Goal: Transaction & Acquisition: Purchase product/service

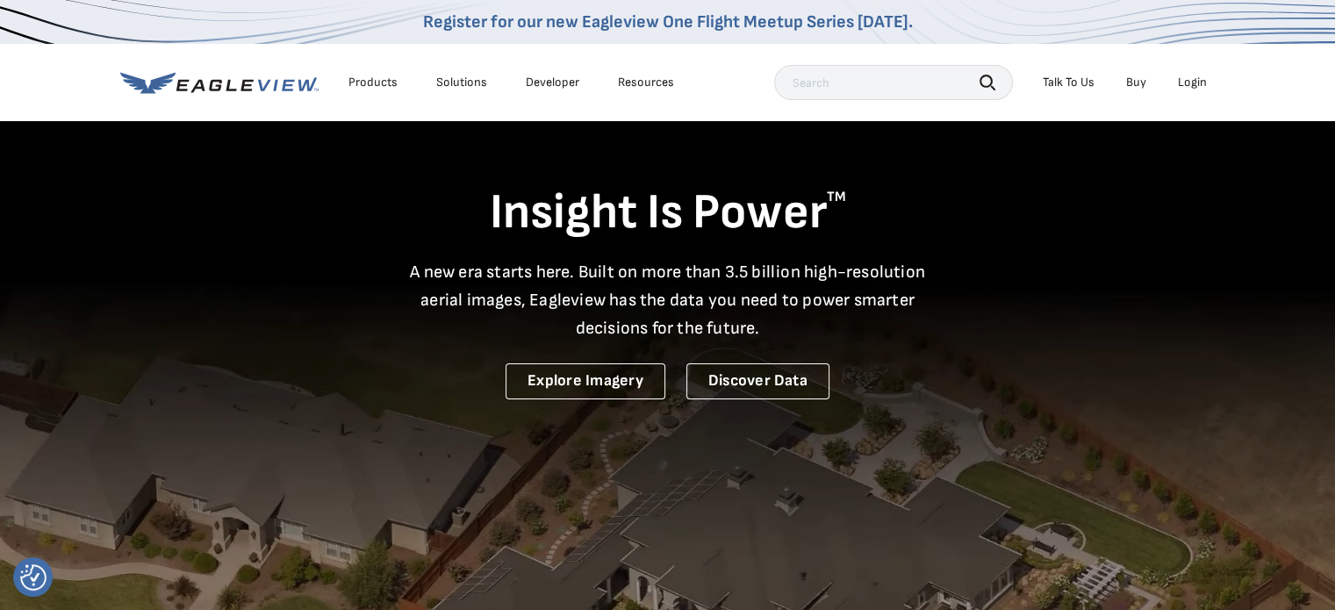
click at [1200, 76] on div "Login" at bounding box center [1191, 83] width 29 height 16
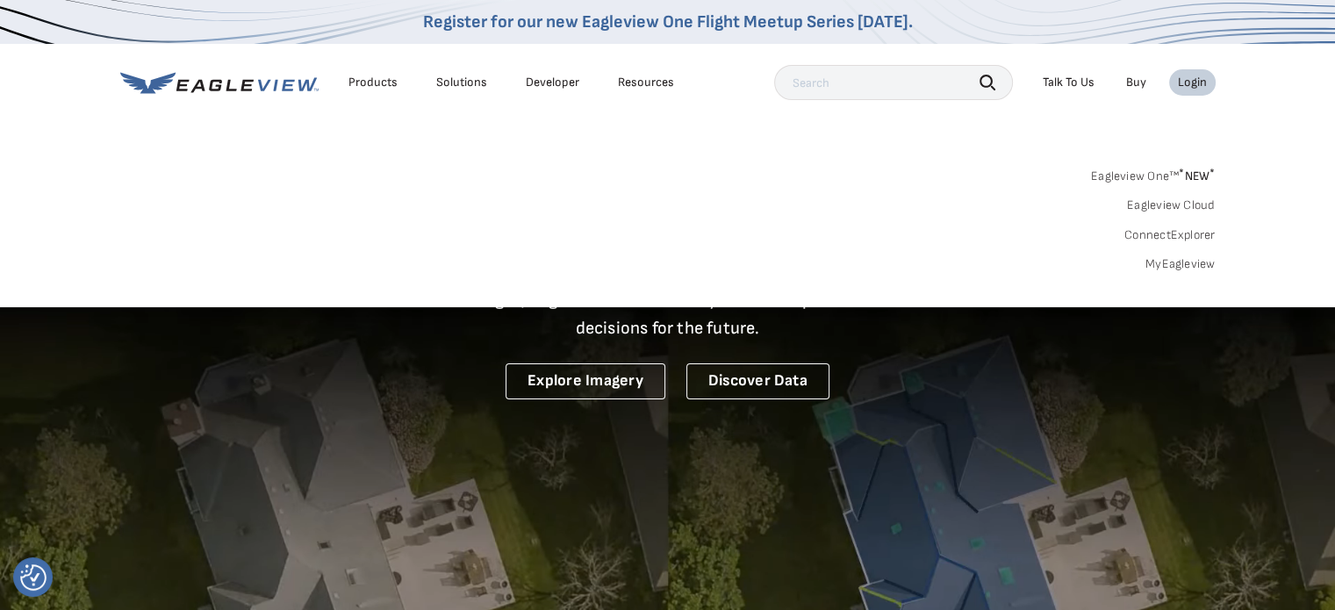
click at [1191, 83] on div "Login" at bounding box center [1191, 83] width 29 height 16
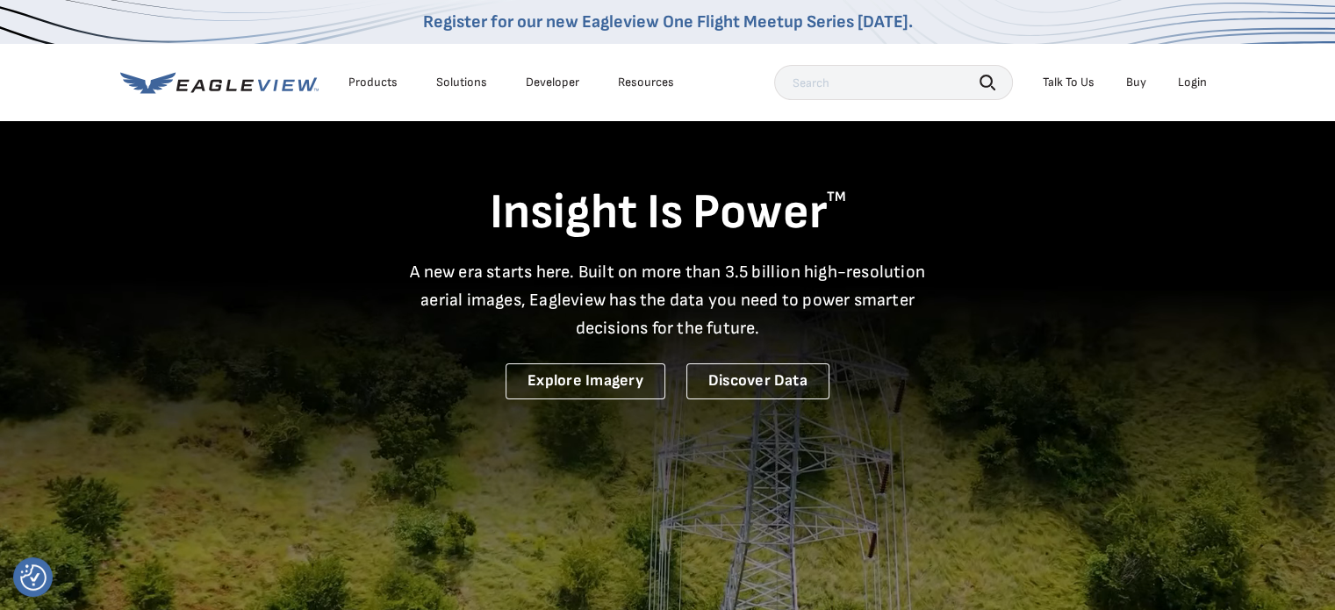
click at [1191, 83] on div "Login" at bounding box center [1191, 83] width 29 height 16
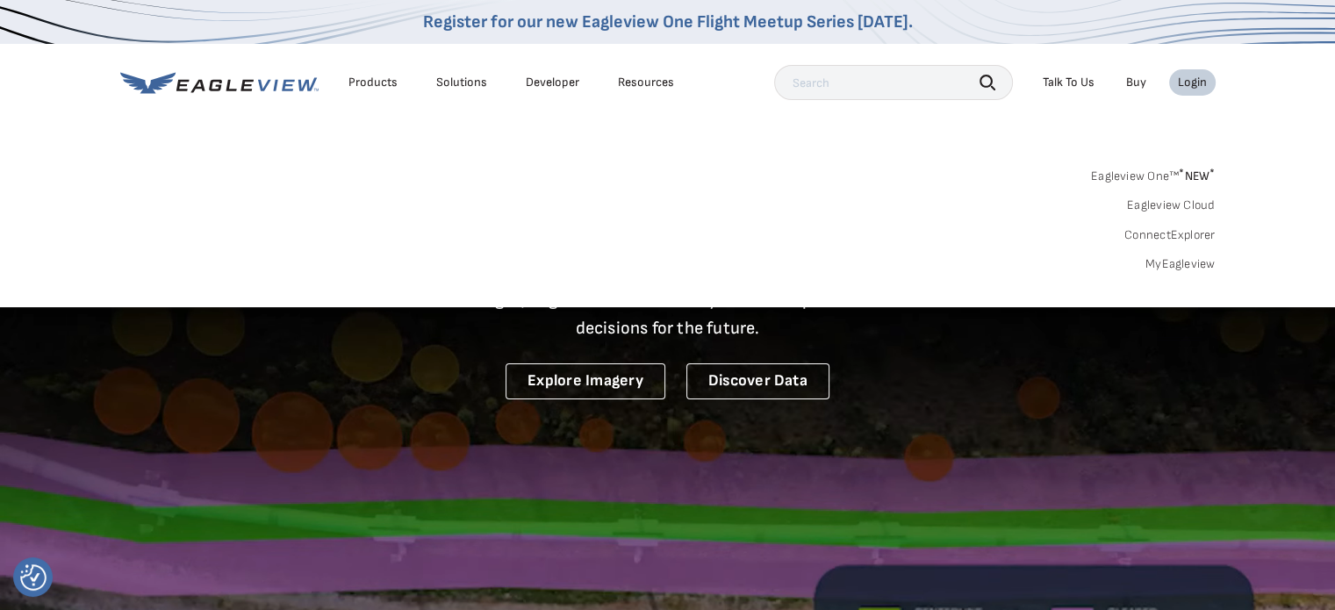
click at [1200, 261] on link "MyEagleview" at bounding box center [1180, 264] width 70 height 16
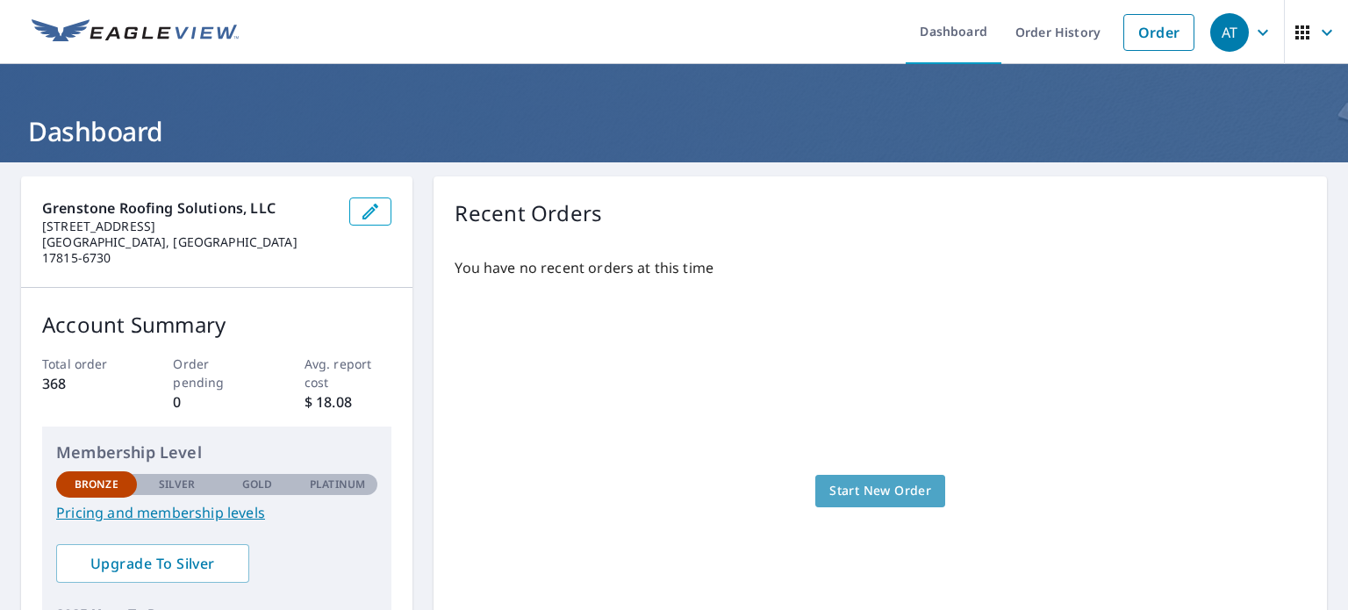
click at [883, 480] on span "Start New Order" at bounding box center [880, 491] width 102 height 22
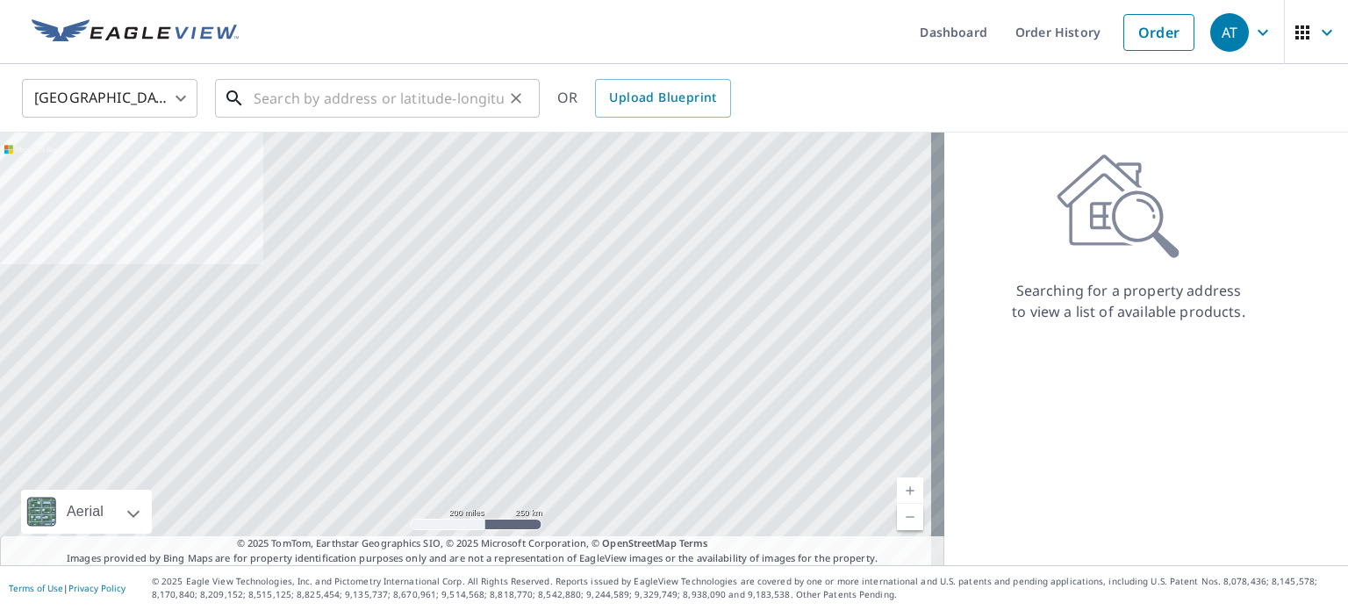
click at [321, 98] on input "text" at bounding box center [379, 98] width 250 height 49
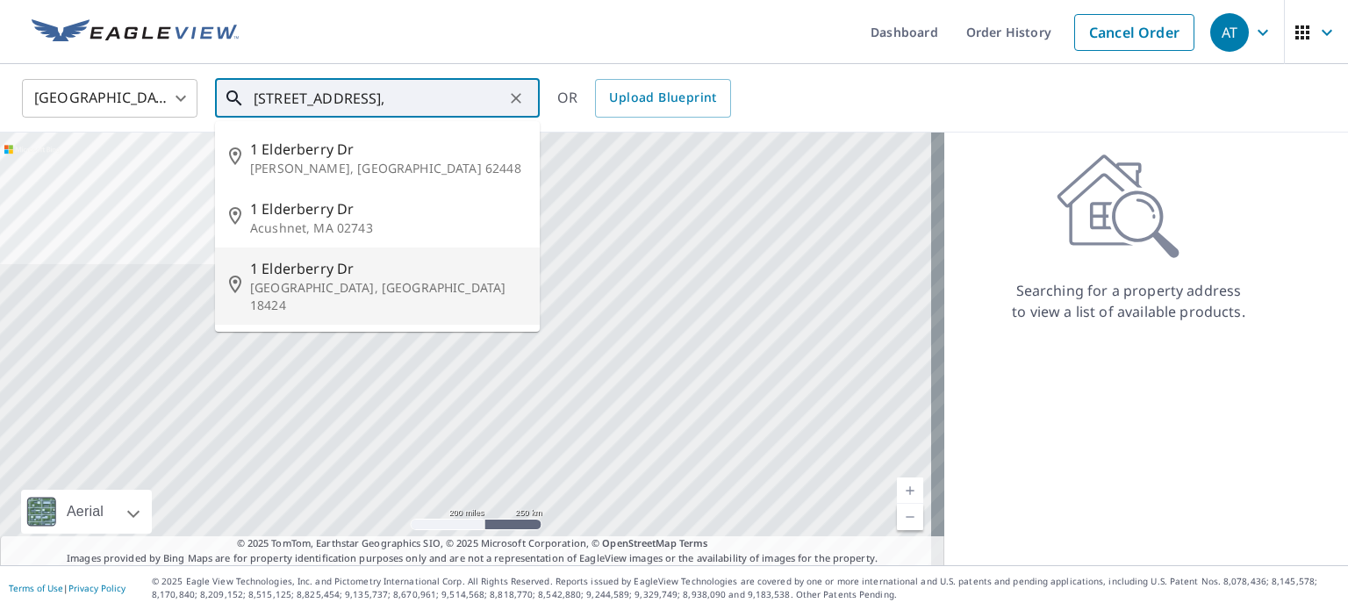
click at [299, 291] on p "[GEOGRAPHIC_DATA], [GEOGRAPHIC_DATA] 18424" at bounding box center [388, 296] width 276 height 35
type input "[STREET_ADDRESS][PERSON_NAME]"
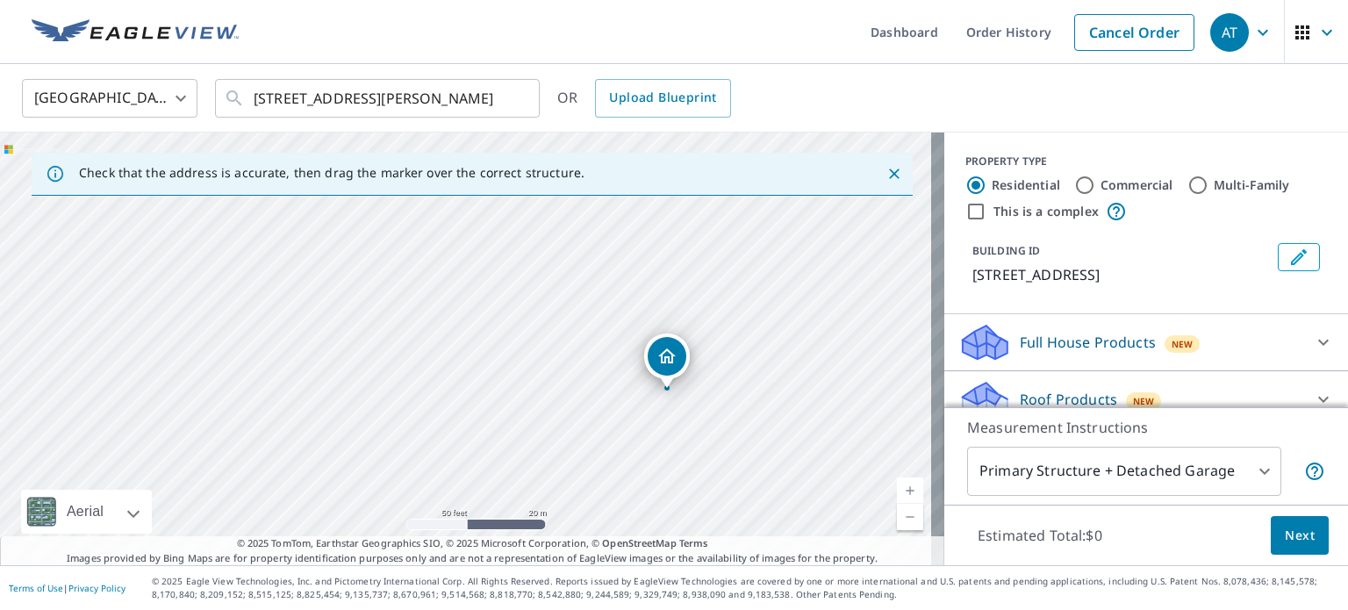
drag, startPoint x: 359, startPoint y: 334, endPoint x: 481, endPoint y: 371, distance: 127.4
click at [481, 371] on div "[STREET_ADDRESS][PERSON_NAME]" at bounding box center [472, 348] width 944 height 433
drag, startPoint x: 493, startPoint y: 340, endPoint x: 457, endPoint y: 399, distance: 69.7
click at [457, 399] on div "[STREET_ADDRESS][PERSON_NAME]" at bounding box center [472, 348] width 944 height 433
drag, startPoint x: 653, startPoint y: 406, endPoint x: 644, endPoint y: 268, distance: 138.0
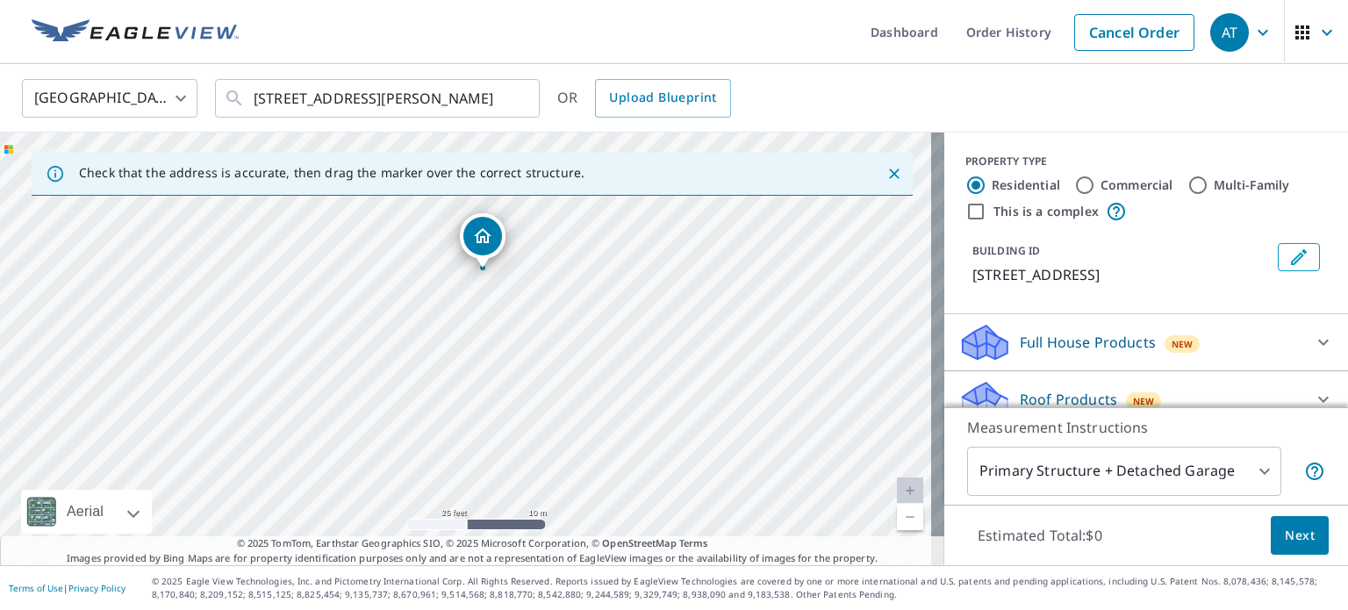
drag, startPoint x: 685, startPoint y: 435, endPoint x: 702, endPoint y: 357, distance: 79.8
click at [702, 357] on div "[STREET_ADDRESS][PERSON_NAME]" at bounding box center [472, 348] width 944 height 433
drag, startPoint x: 589, startPoint y: 461, endPoint x: 591, endPoint y: 514, distance: 53.6
click at [591, 514] on div "[STREET_ADDRESS][PERSON_NAME]" at bounding box center [472, 348] width 944 height 433
drag, startPoint x: 882, startPoint y: 427, endPoint x: 812, endPoint y: 272, distance: 170.1
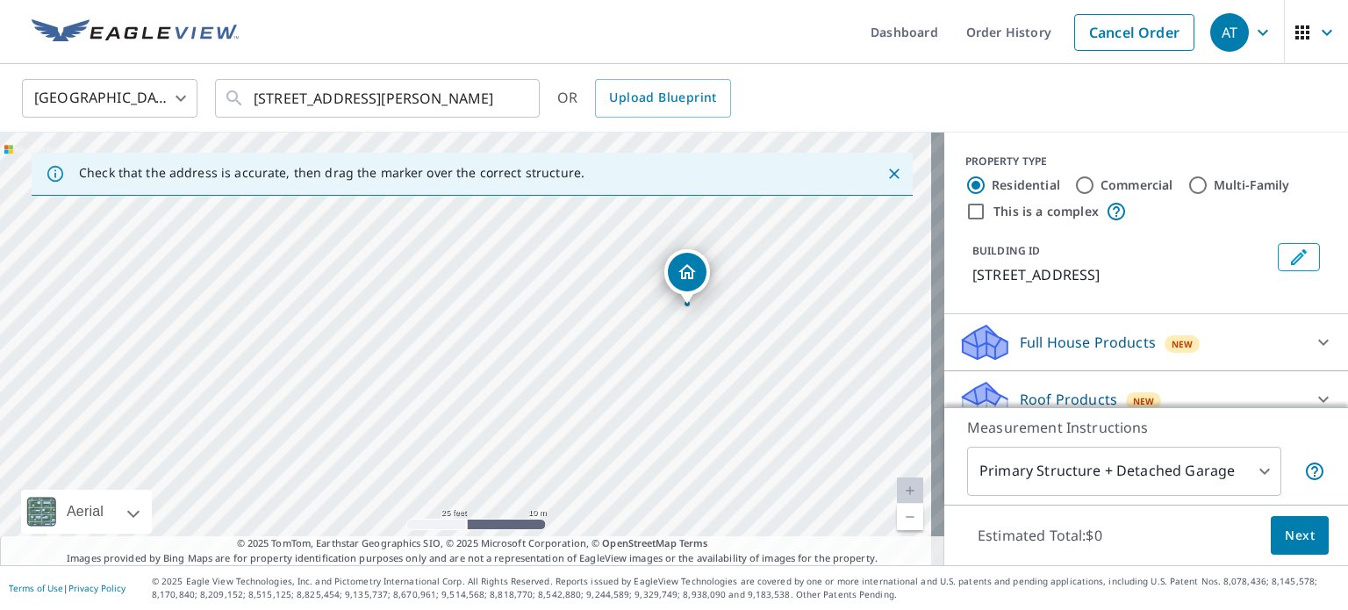
click at [812, 272] on div "[STREET_ADDRESS][PERSON_NAME]" at bounding box center [472, 348] width 944 height 433
click at [1285, 533] on span "Next" at bounding box center [1300, 536] width 30 height 22
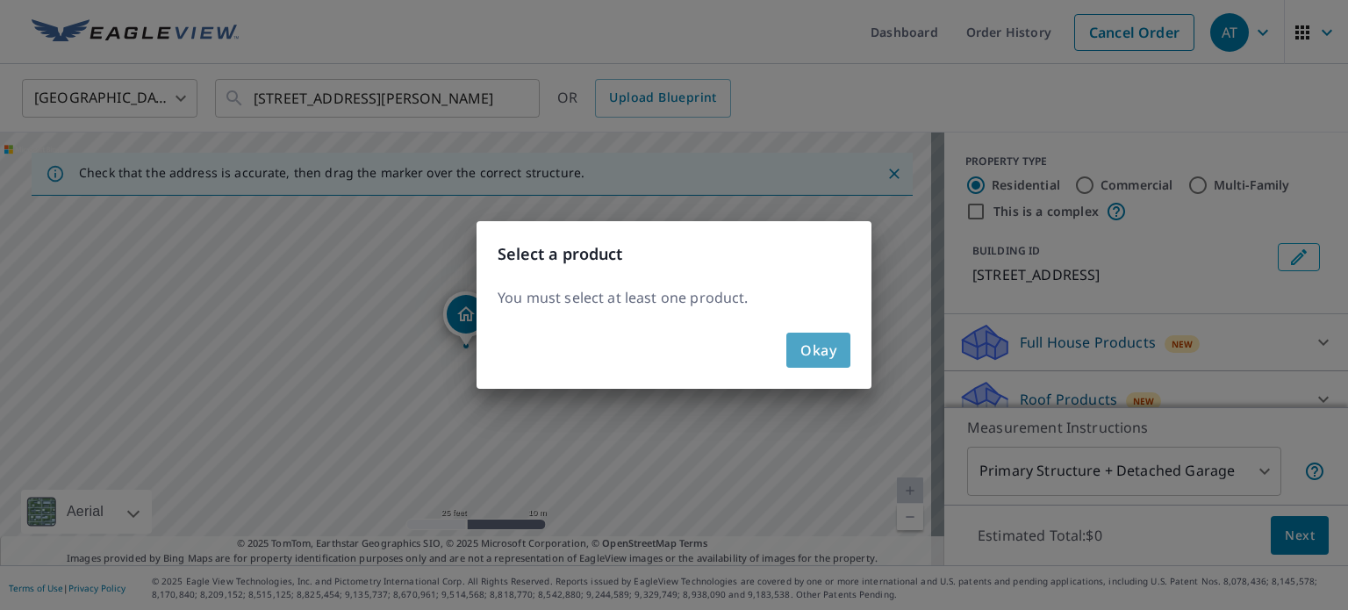
click at [818, 340] on span "Okay" at bounding box center [818, 350] width 36 height 25
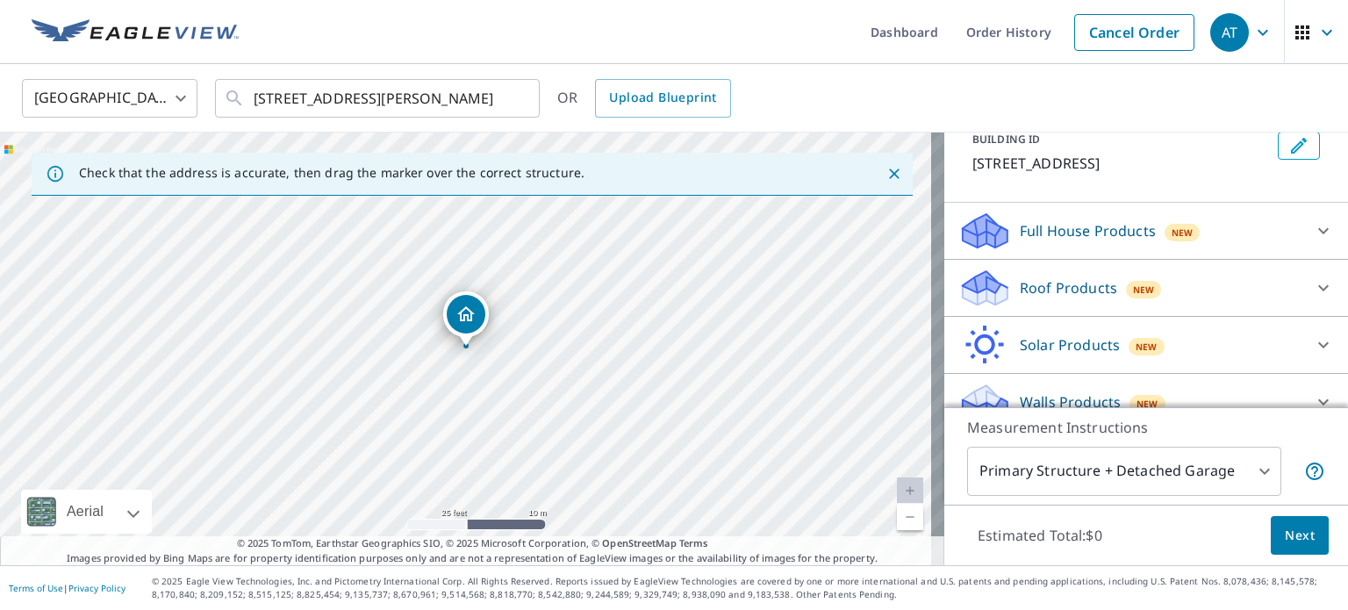
scroll to position [133, 0]
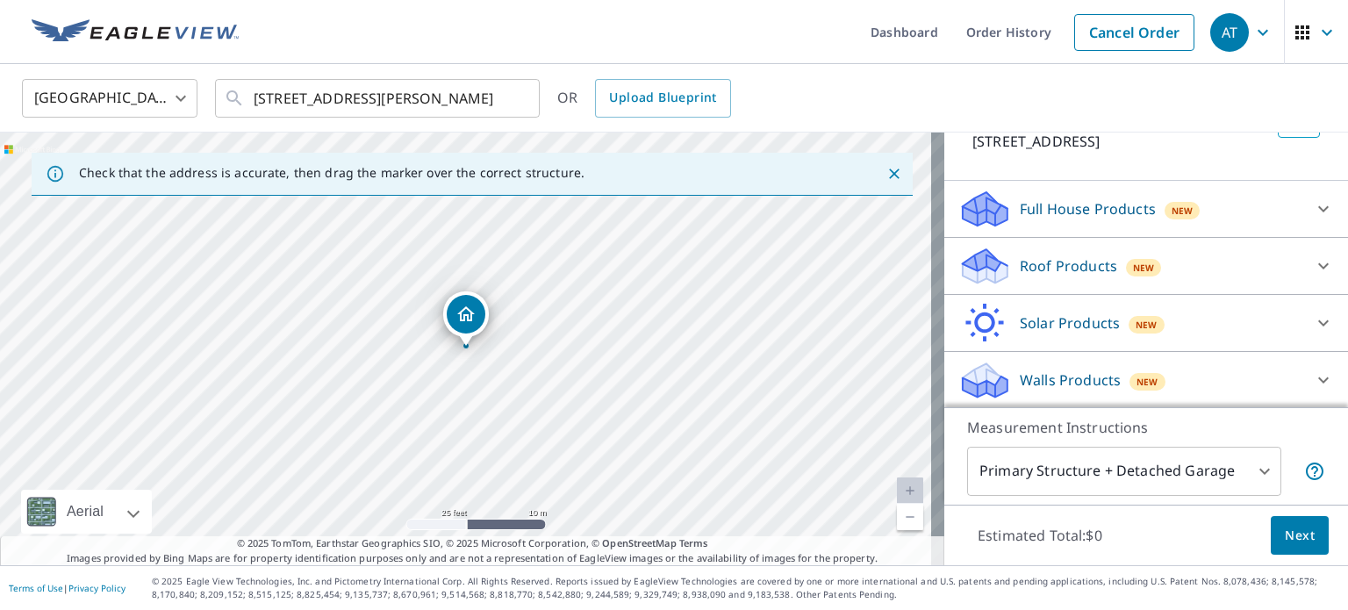
click at [1302, 269] on div at bounding box center [1323, 266] width 42 height 42
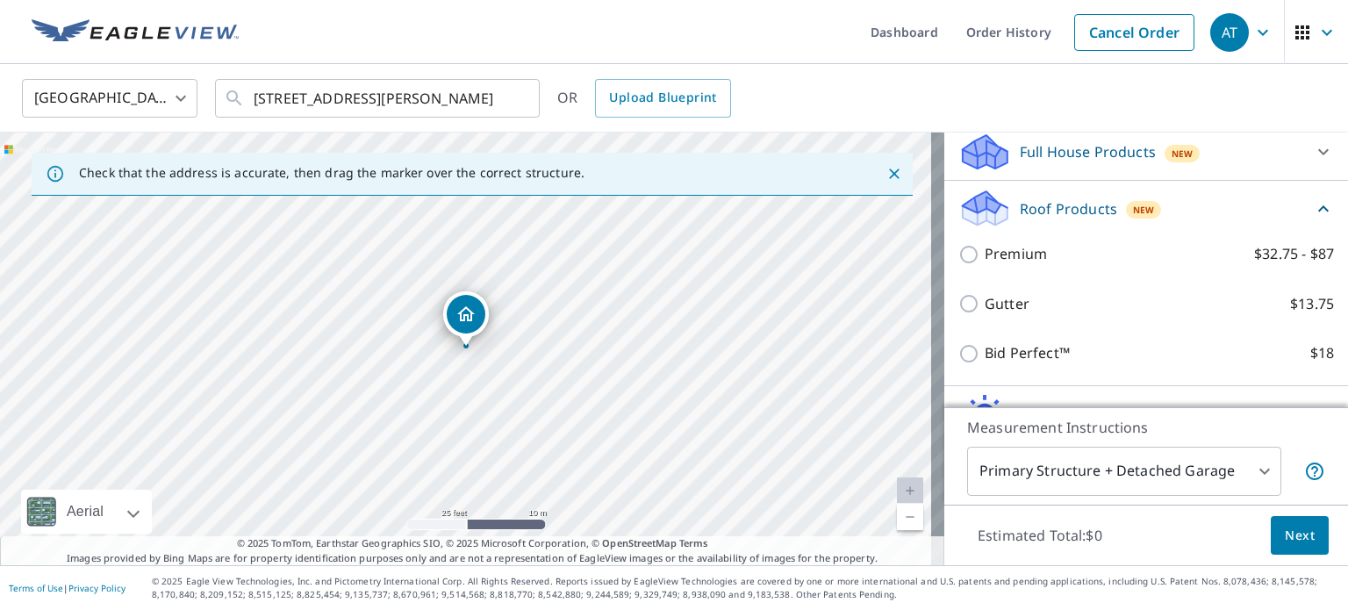
scroll to position [221, 0]
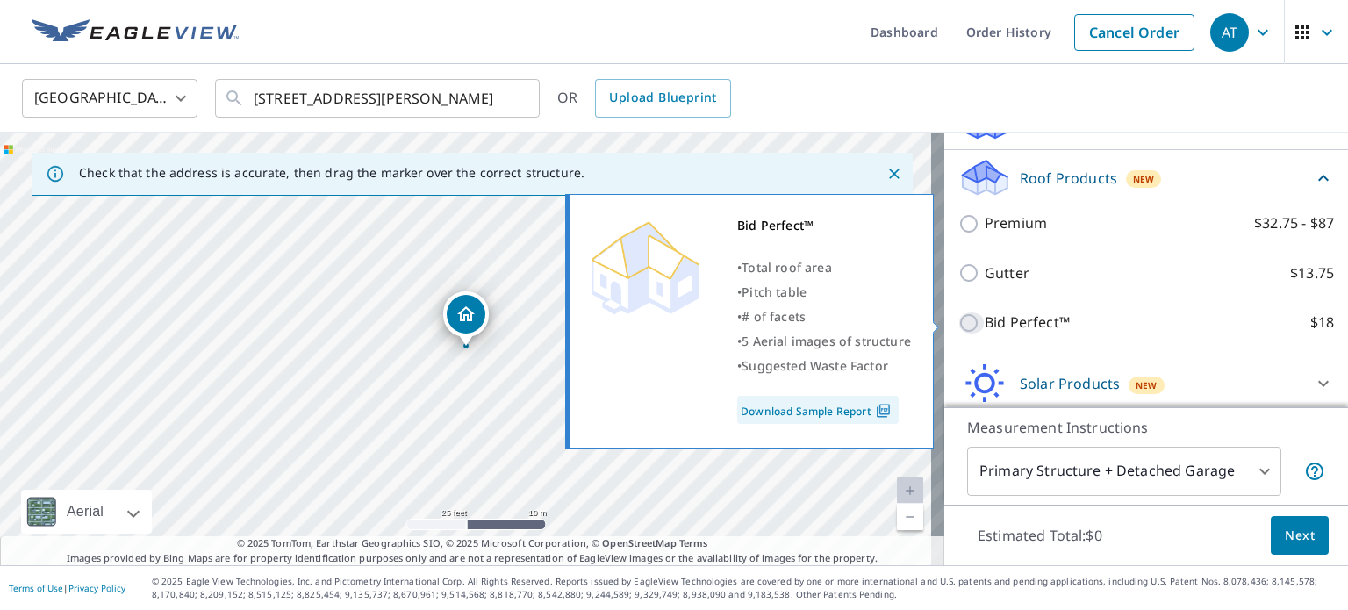
click at [958, 326] on input "Bid Perfect™ $18" at bounding box center [971, 322] width 26 height 21
checkbox input "true"
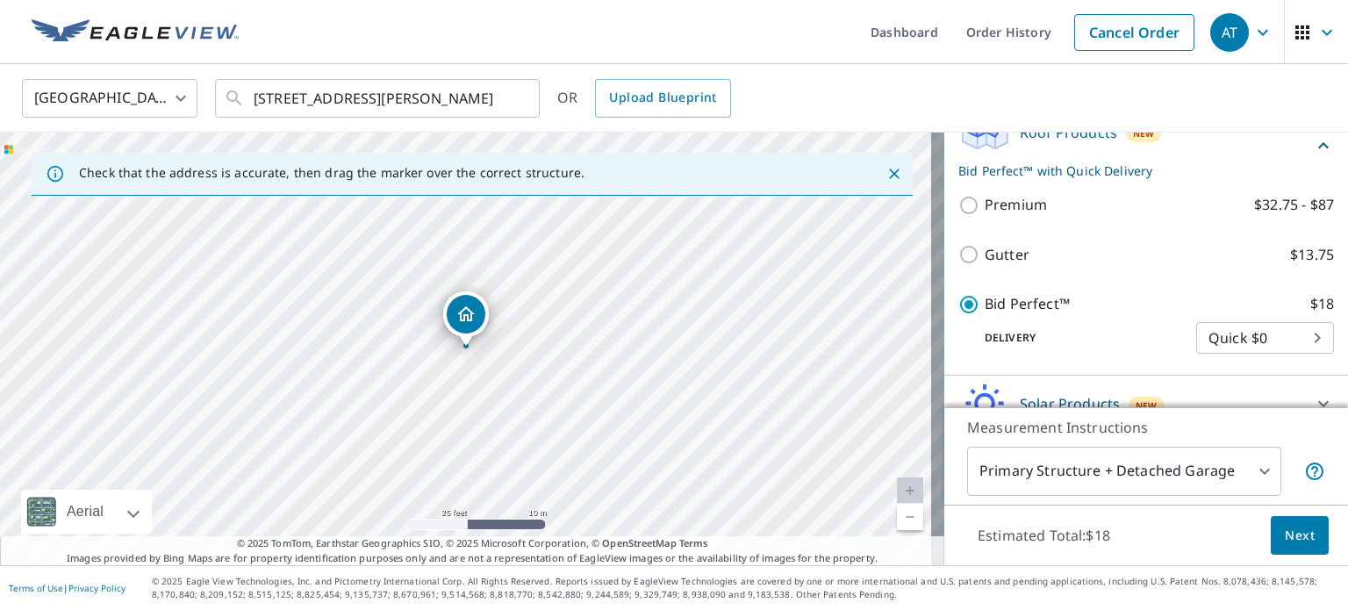
scroll to position [347, 0]
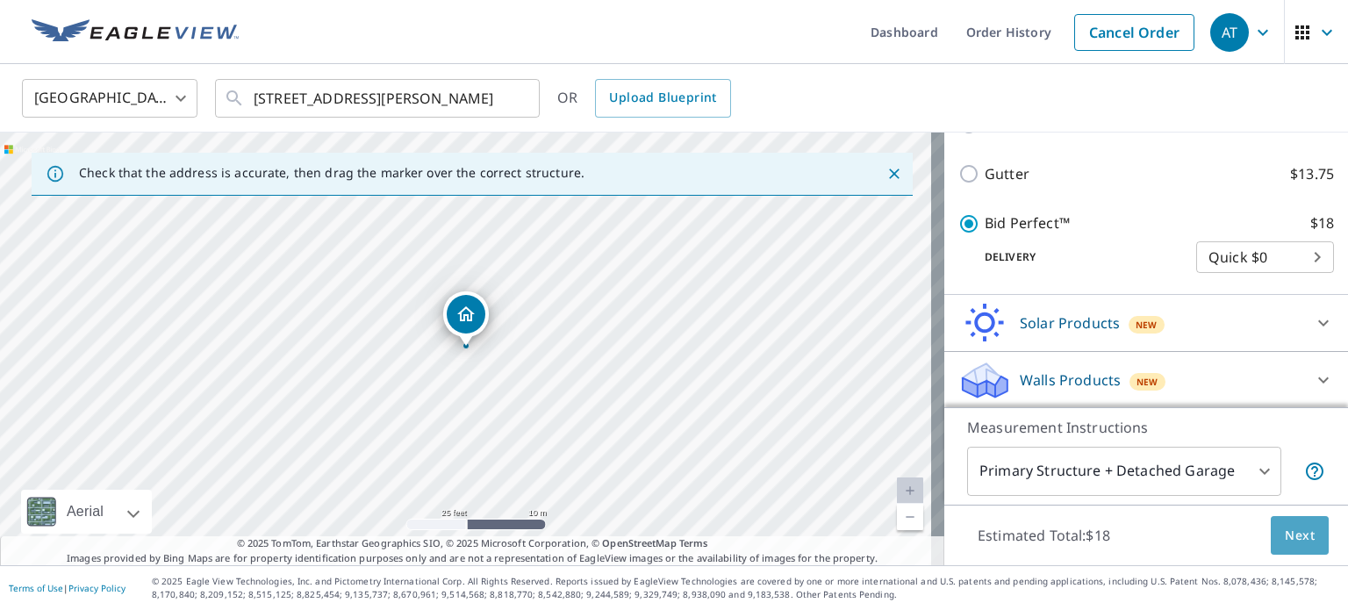
click at [1292, 529] on span "Next" at bounding box center [1300, 536] width 30 height 22
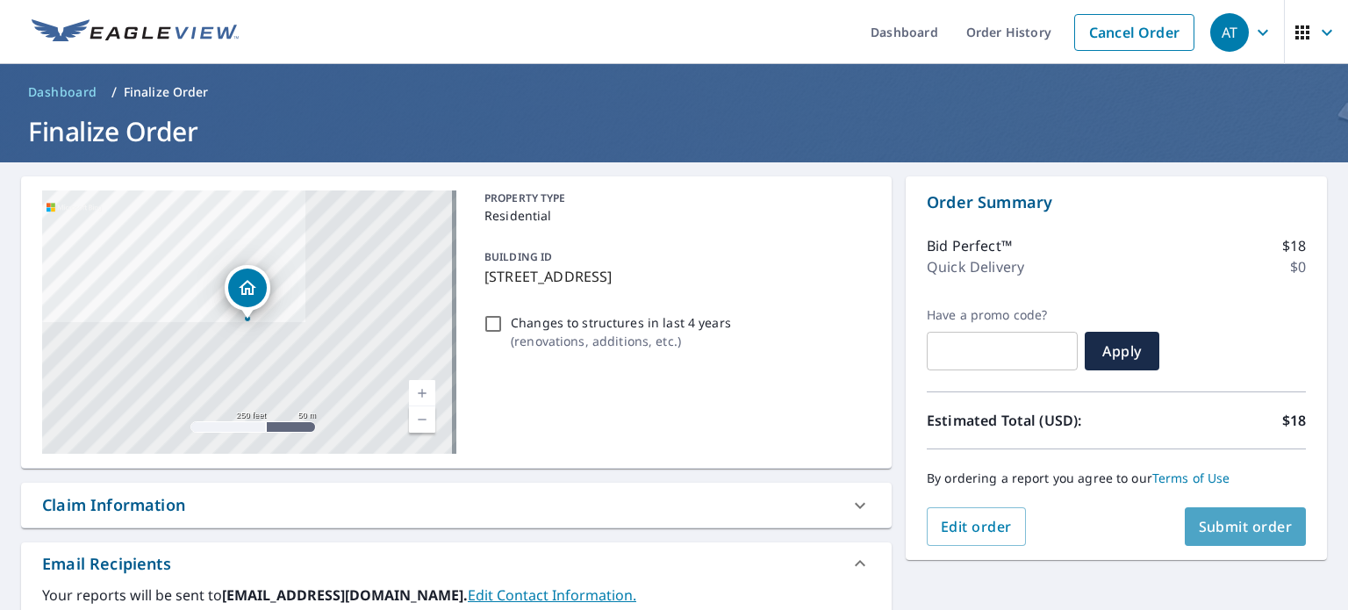
click at [1237, 527] on span "Submit order" at bounding box center [1246, 526] width 94 height 19
